Goal: Check status: Check status

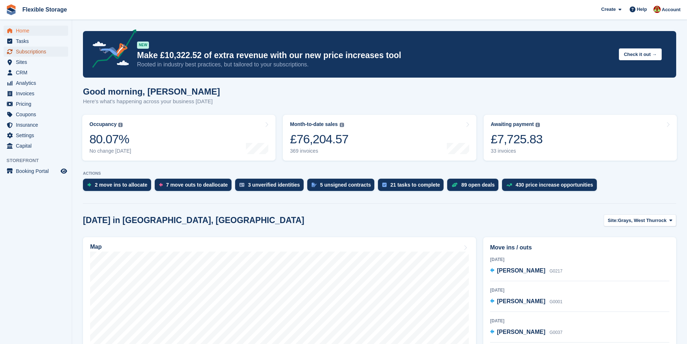
click at [31, 49] on span "Subscriptions" at bounding box center [37, 52] width 43 height 10
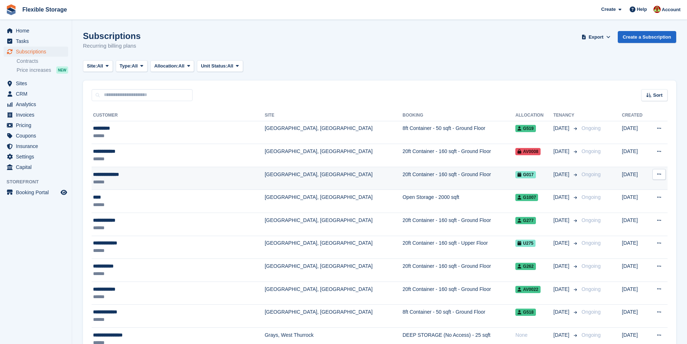
click at [265, 181] on td "[GEOGRAPHIC_DATA], [GEOGRAPHIC_DATA]" at bounding box center [334, 178] width 138 height 23
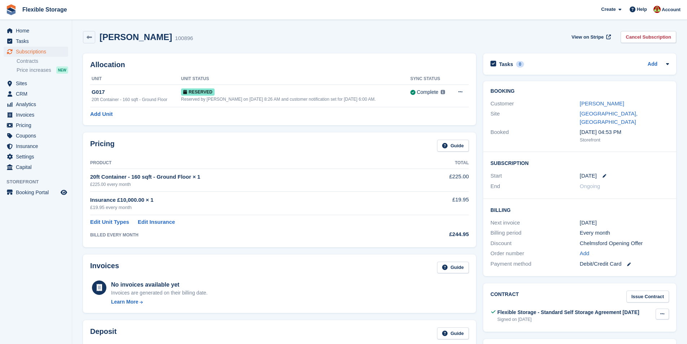
click at [665, 308] on button at bounding box center [661, 313] width 13 height 11
click at [612, 323] on p "View" at bounding box center [634, 327] width 63 height 9
click at [26, 52] on span "Subscriptions" at bounding box center [37, 52] width 43 height 10
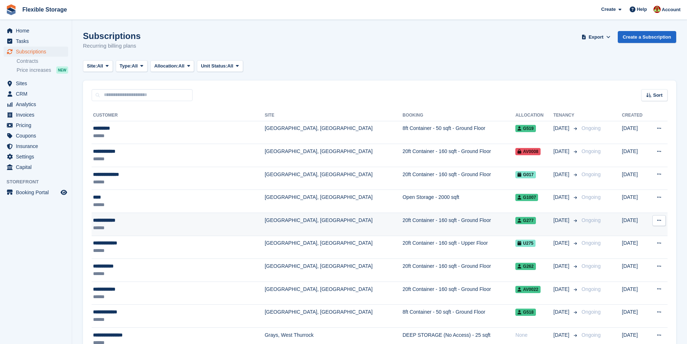
click at [402, 226] on td "20ft Container - 160 sqft - Ground Floor" at bounding box center [458, 224] width 113 height 23
